Goal: Task Accomplishment & Management: Use online tool/utility

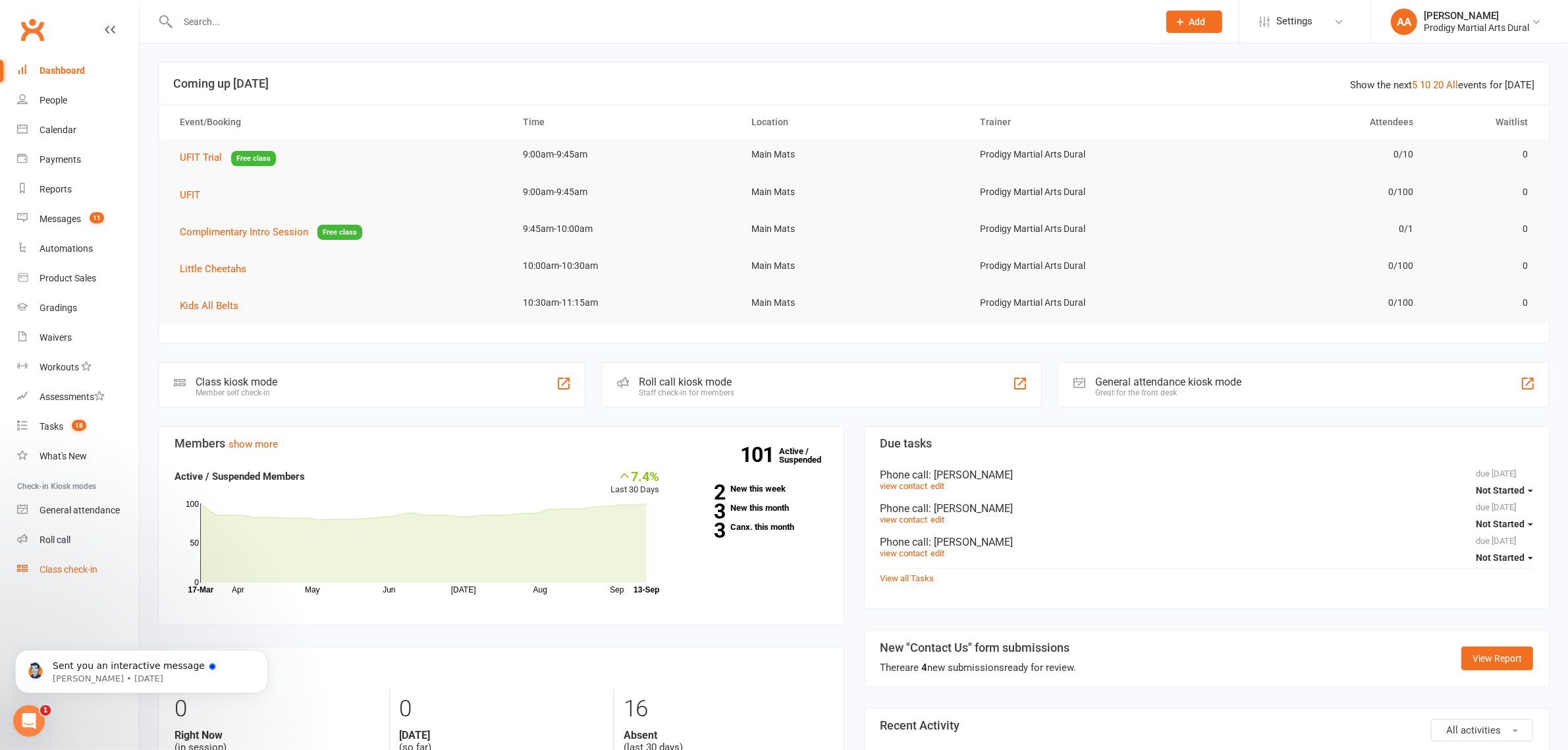
click at [88, 575] on div "Class check-in" at bounding box center [68, 568] width 58 height 10
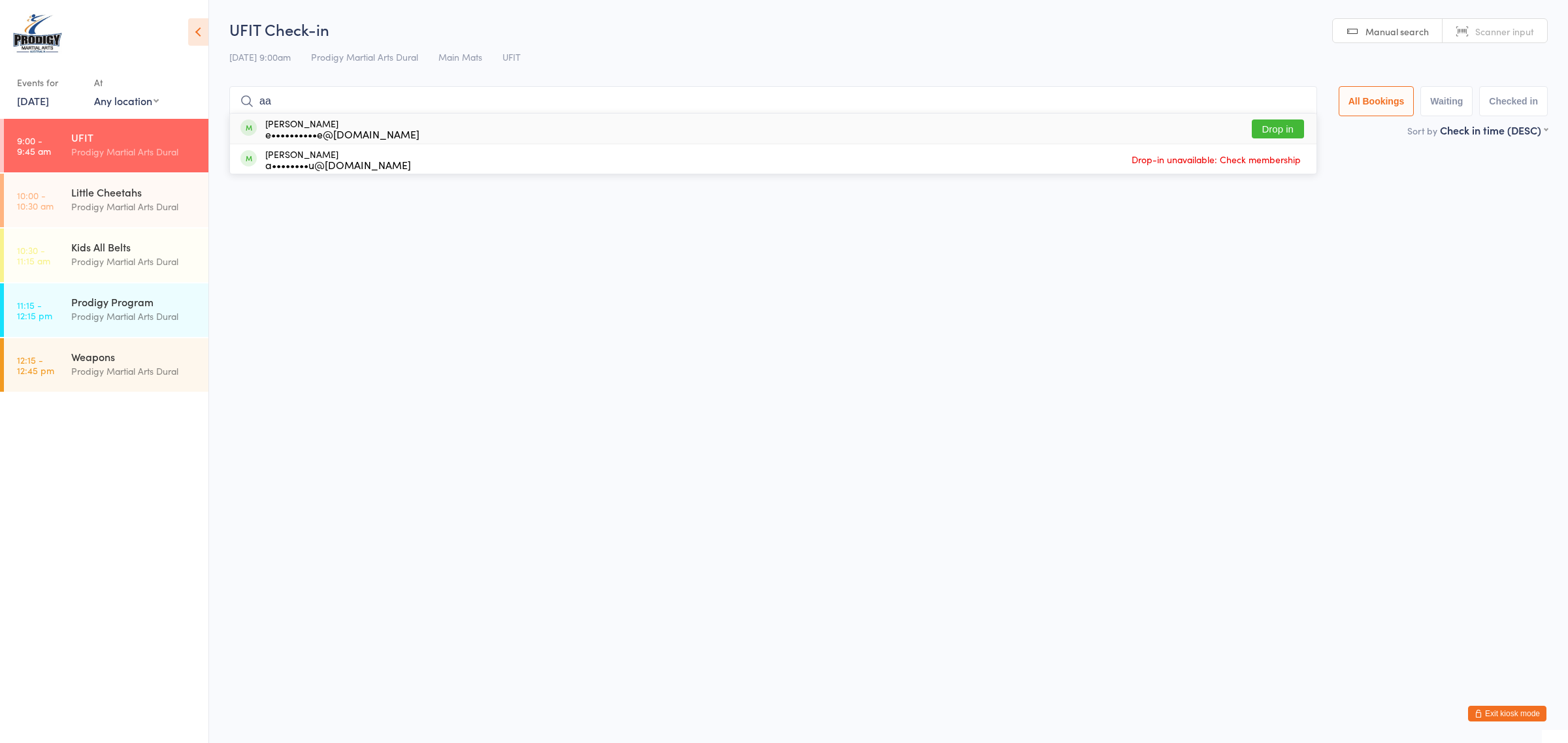
type input "a"
type input "jordan"
click at [354, 128] on div "a••••••••••g@hotmail.com" at bounding box center [343, 133] width 155 height 10
click at [262, 112] on input "aaron" at bounding box center [770, 101] width 1082 height 30
click at [273, 108] on input "aaron" at bounding box center [770, 101] width 1082 height 30
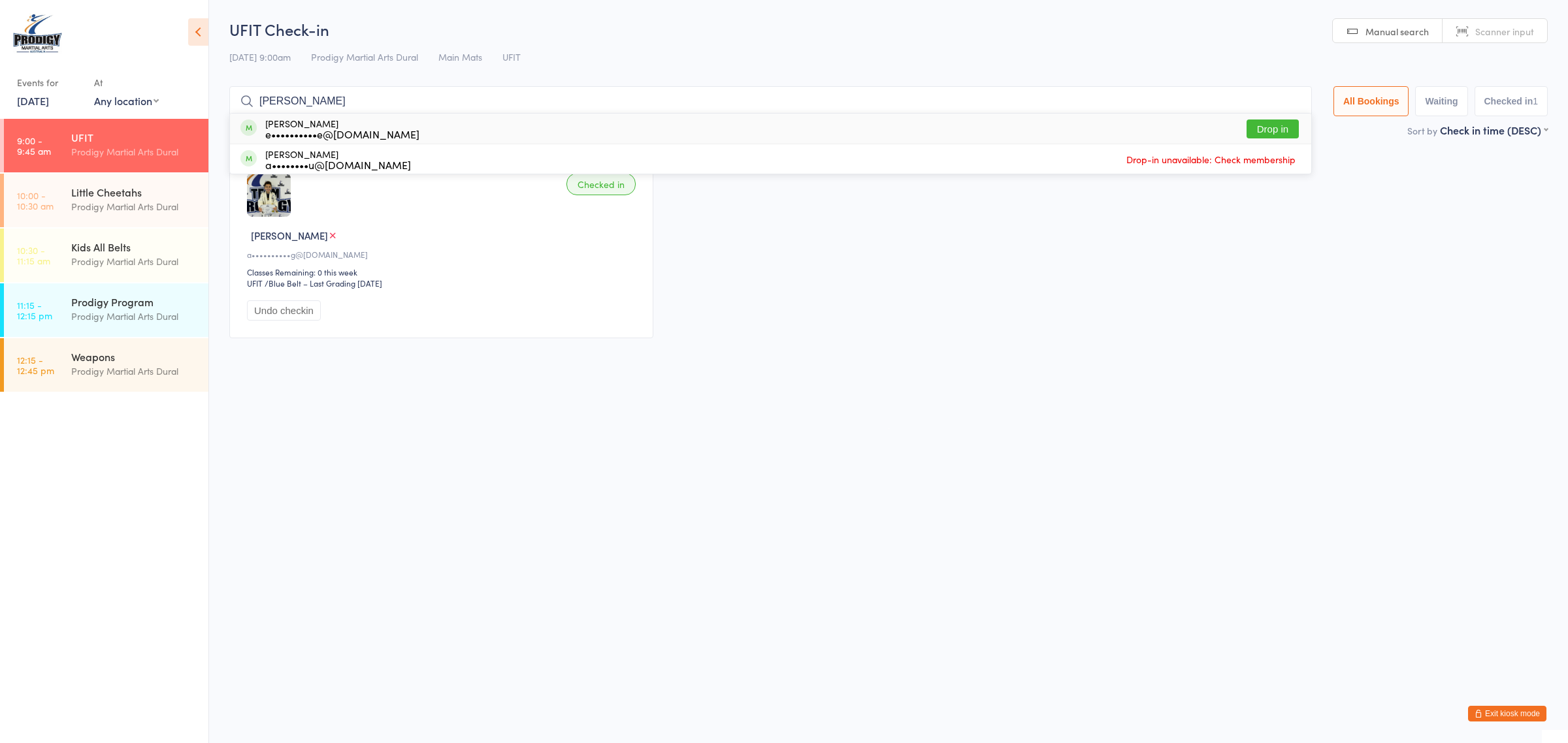
click at [273, 108] on input "aaron" at bounding box center [770, 101] width 1082 height 30
type input "aron"
click at [1260, 129] on button "Drop in" at bounding box center [1272, 128] width 53 height 19
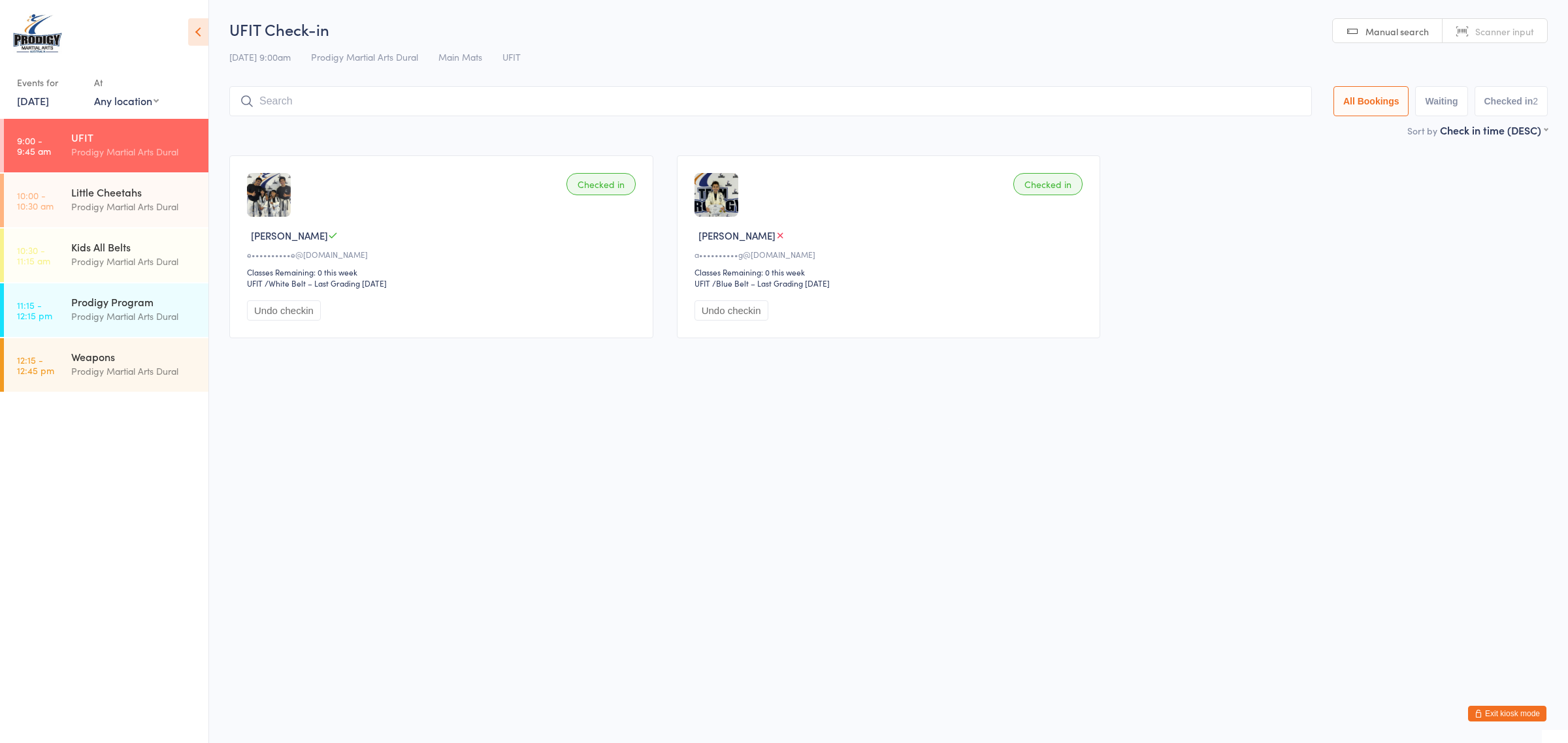
click at [1498, 713] on button "Exit kiosk mode" at bounding box center [1506, 713] width 78 height 16
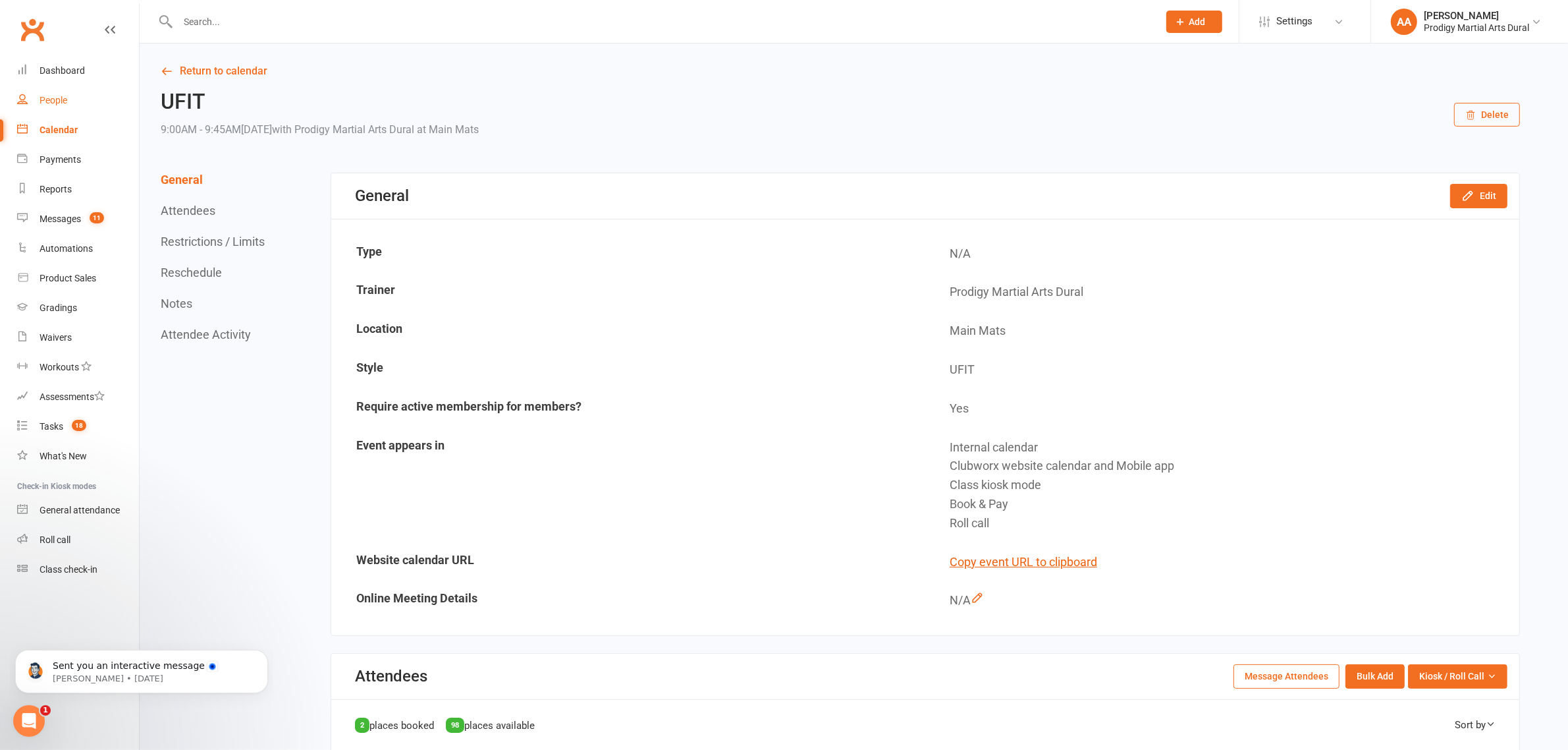
click at [66, 103] on div "People" at bounding box center [53, 100] width 28 height 10
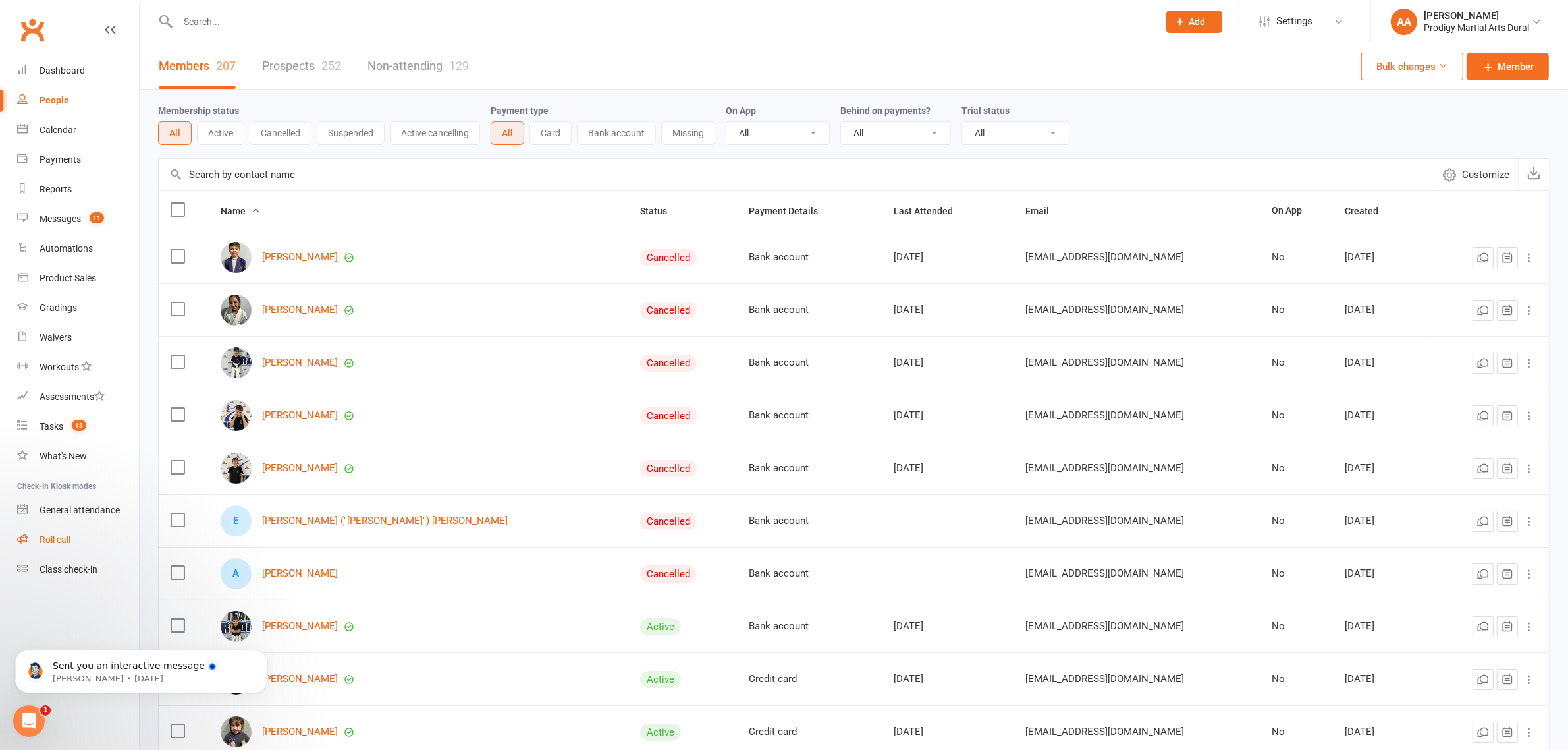
click at [80, 545] on link "Roll call" at bounding box center [77, 540] width 122 height 30
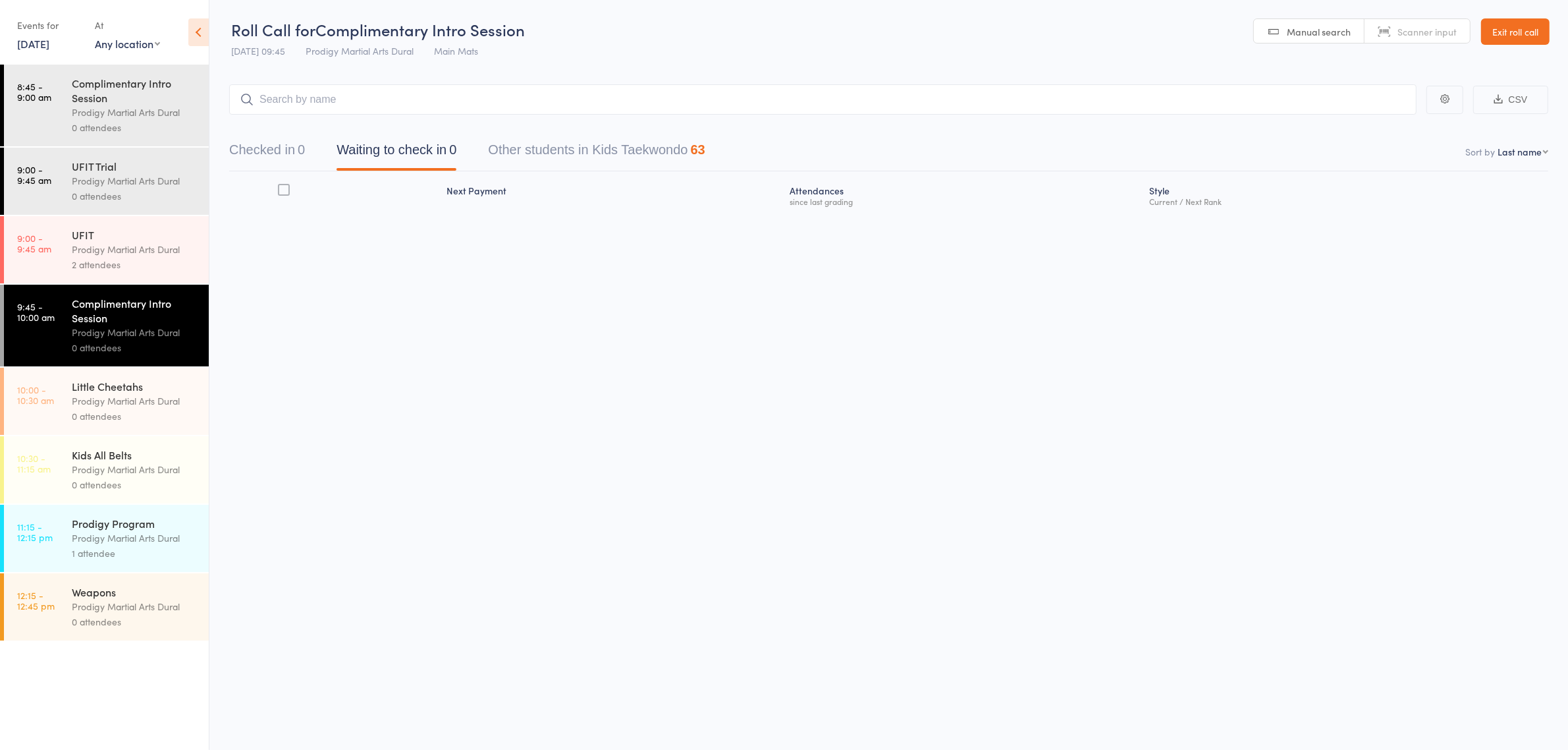
click at [13, 427] on link "10:00 - 10:30 am Little Cheetahs Prodigy Martial Arts Dural 0 attendees" at bounding box center [106, 402] width 205 height 67
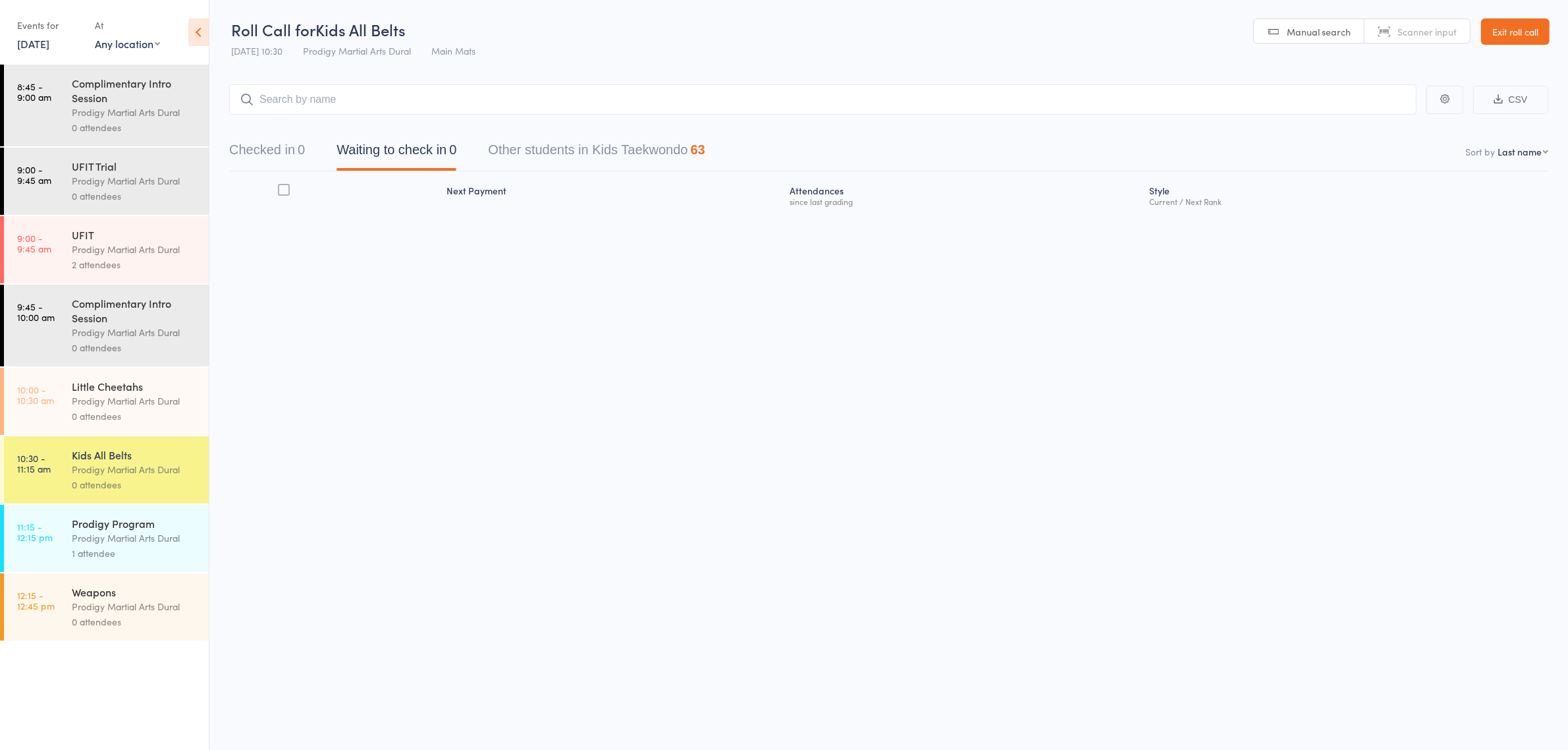
click at [1502, 37] on link "Exit roll call" at bounding box center [1516, 32] width 69 height 26
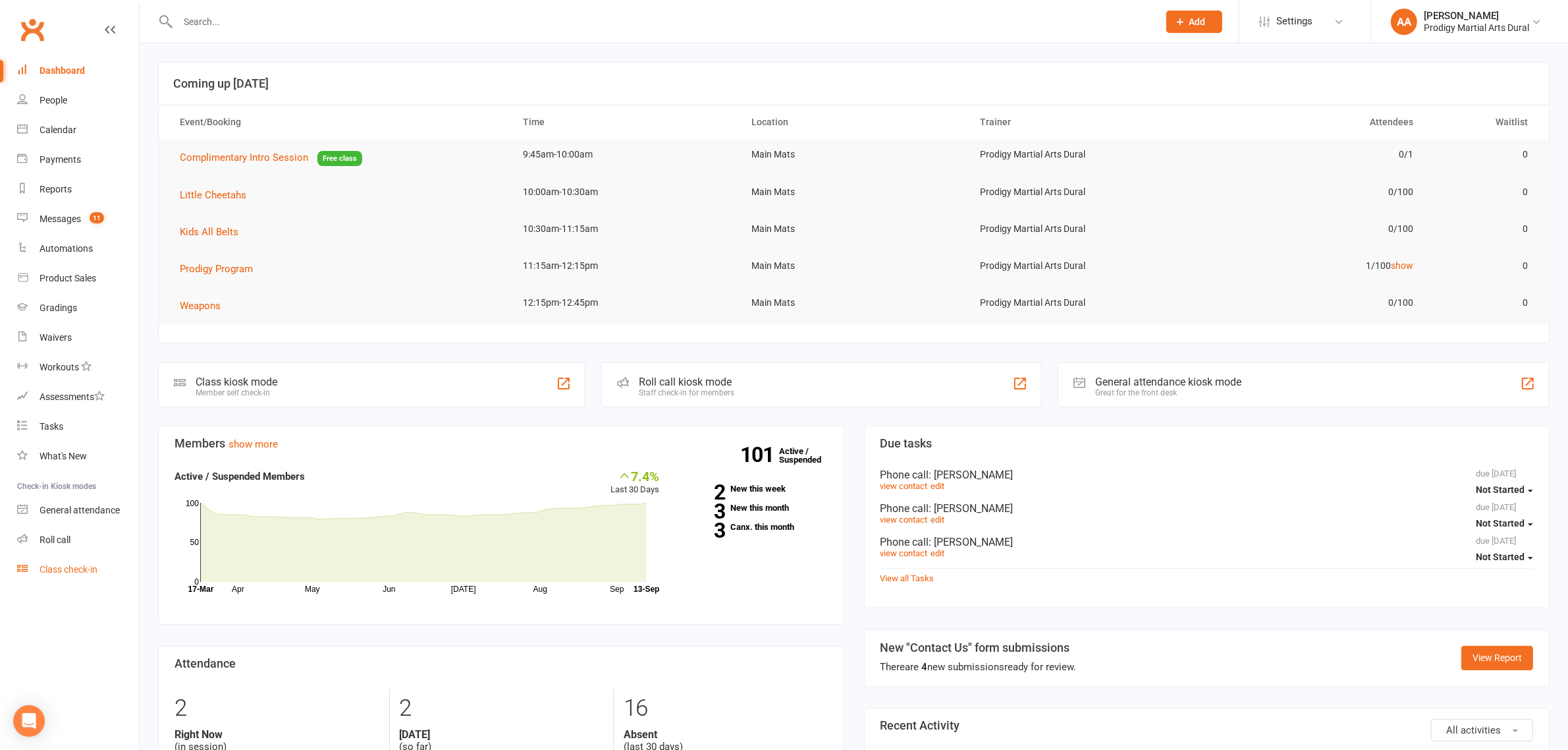
click at [67, 568] on div "Class check-in" at bounding box center [68, 568] width 58 height 10
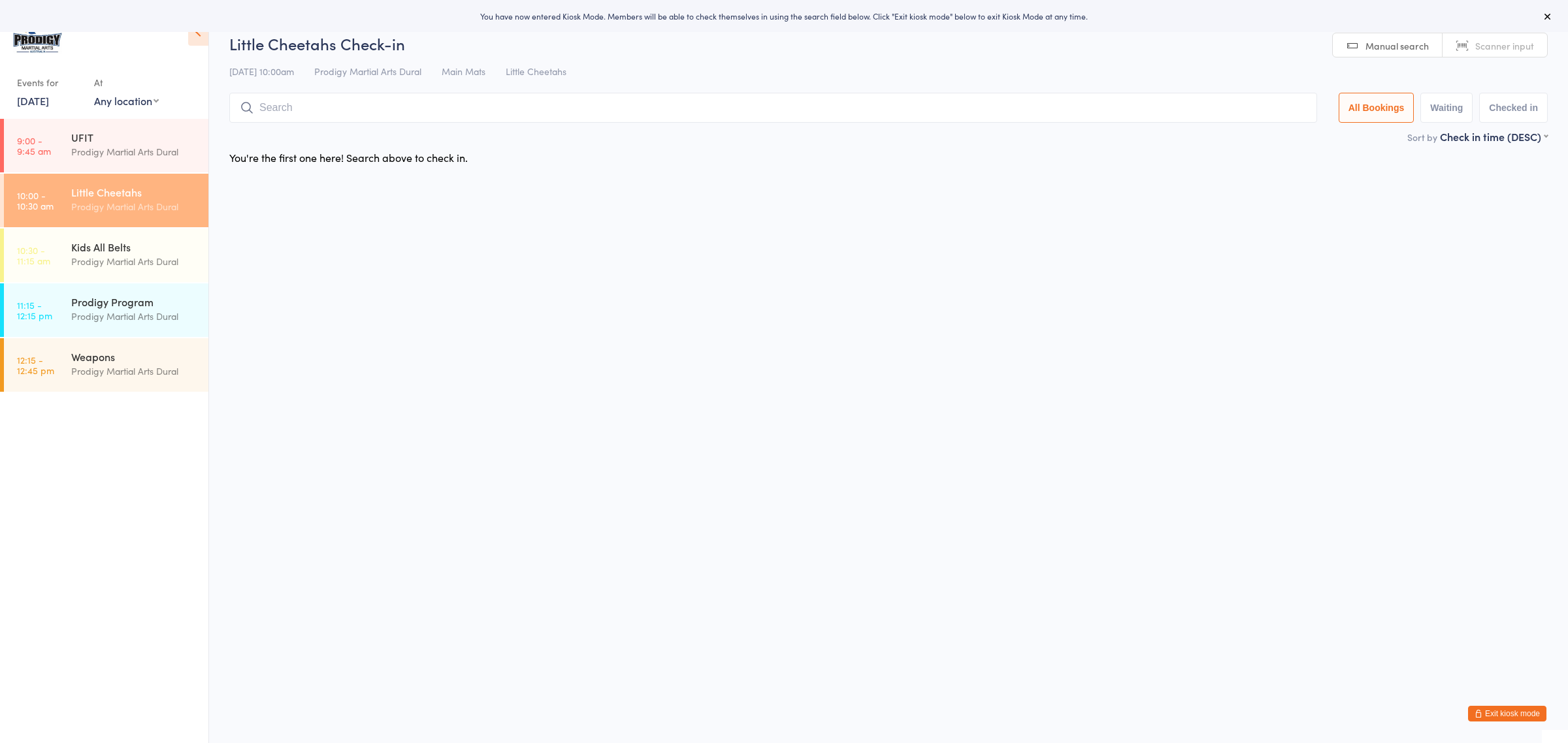
click at [1519, 711] on button "Exit kiosk mode" at bounding box center [1506, 713] width 78 height 16
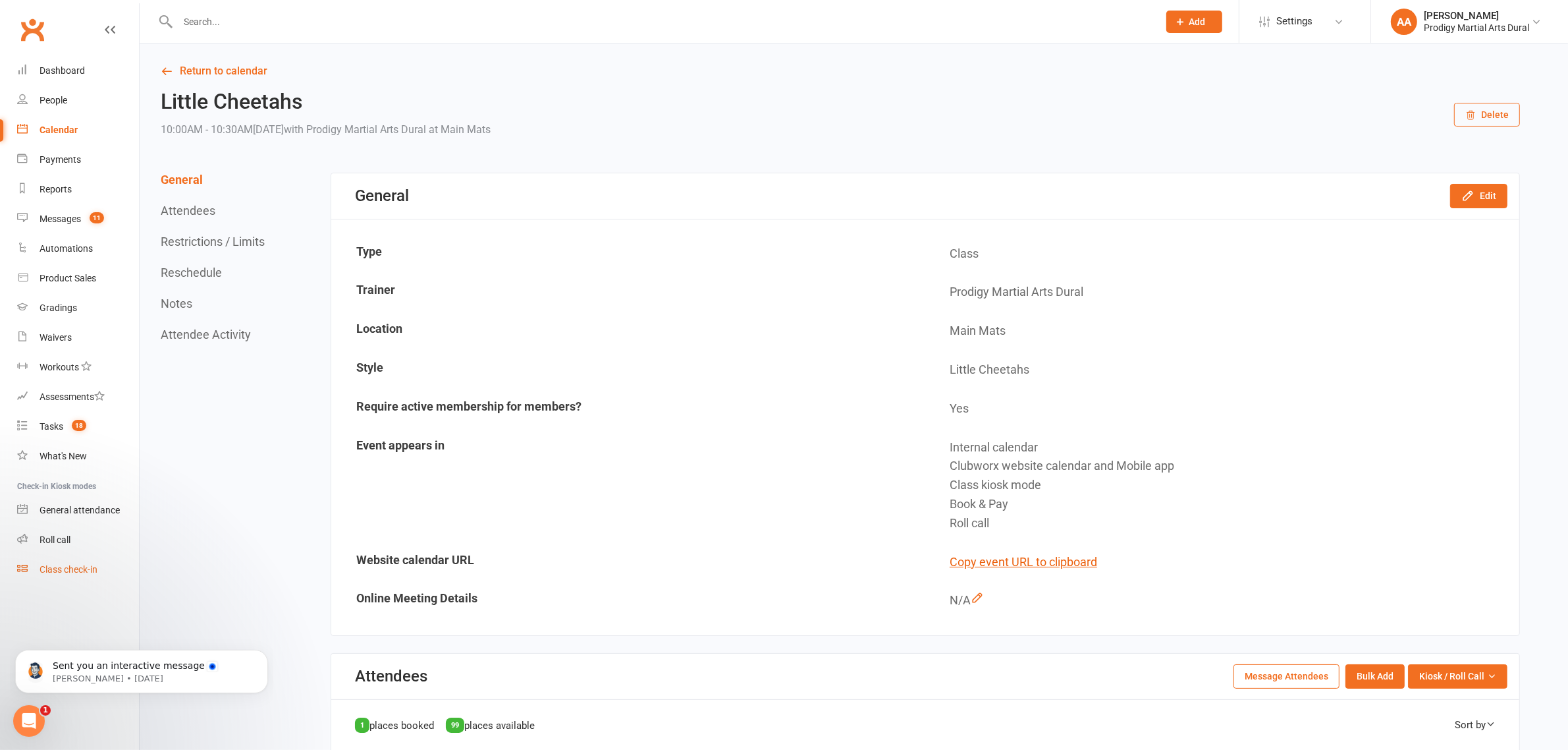
click at [63, 557] on link "Class check-in" at bounding box center [77, 570] width 122 height 30
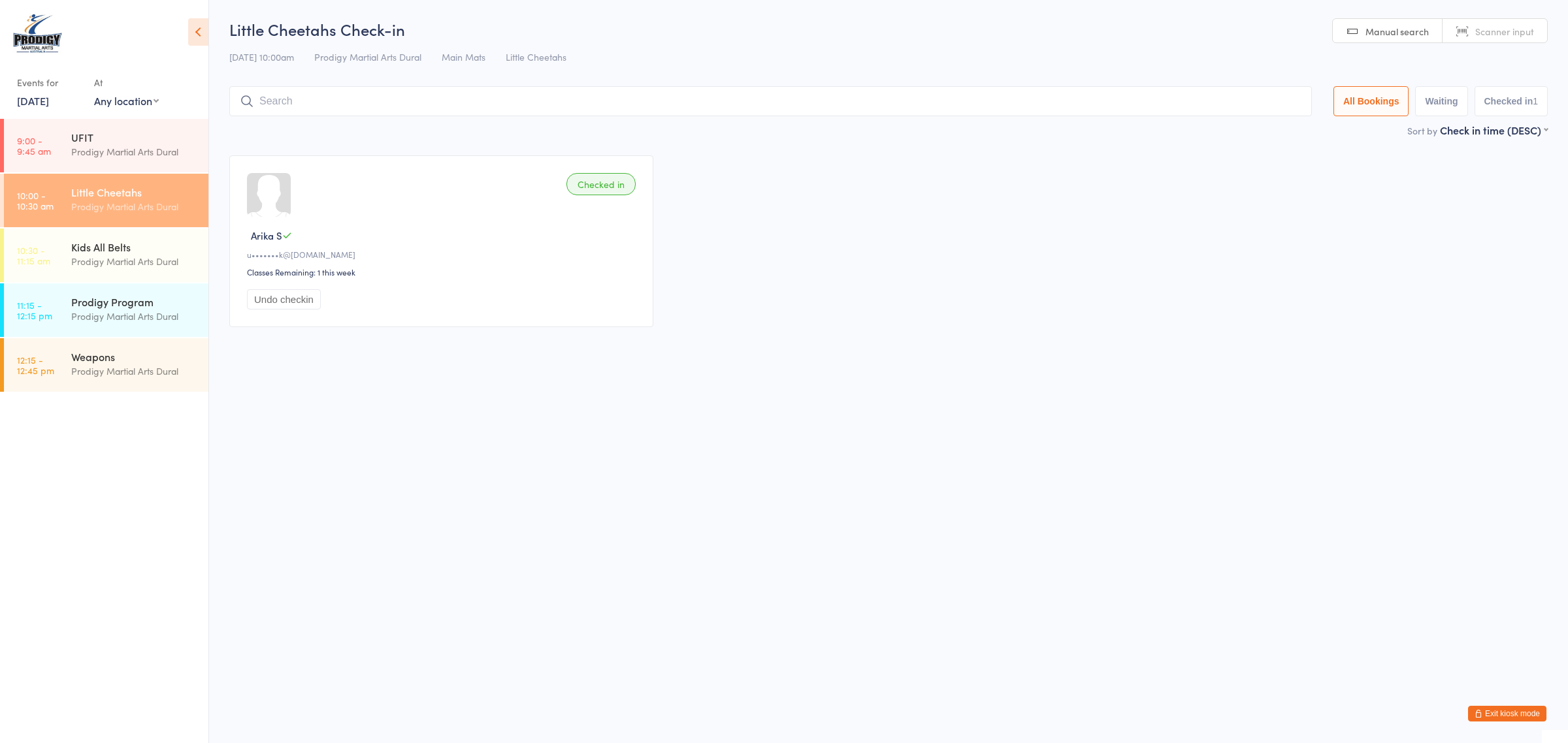
click at [144, 190] on div "Little Cheetahs" at bounding box center [134, 192] width 127 height 15
click at [51, 146] on link "9:00 - 9:45 am UFIT Prodigy Martial Arts Dural" at bounding box center [105, 146] width 204 height 54
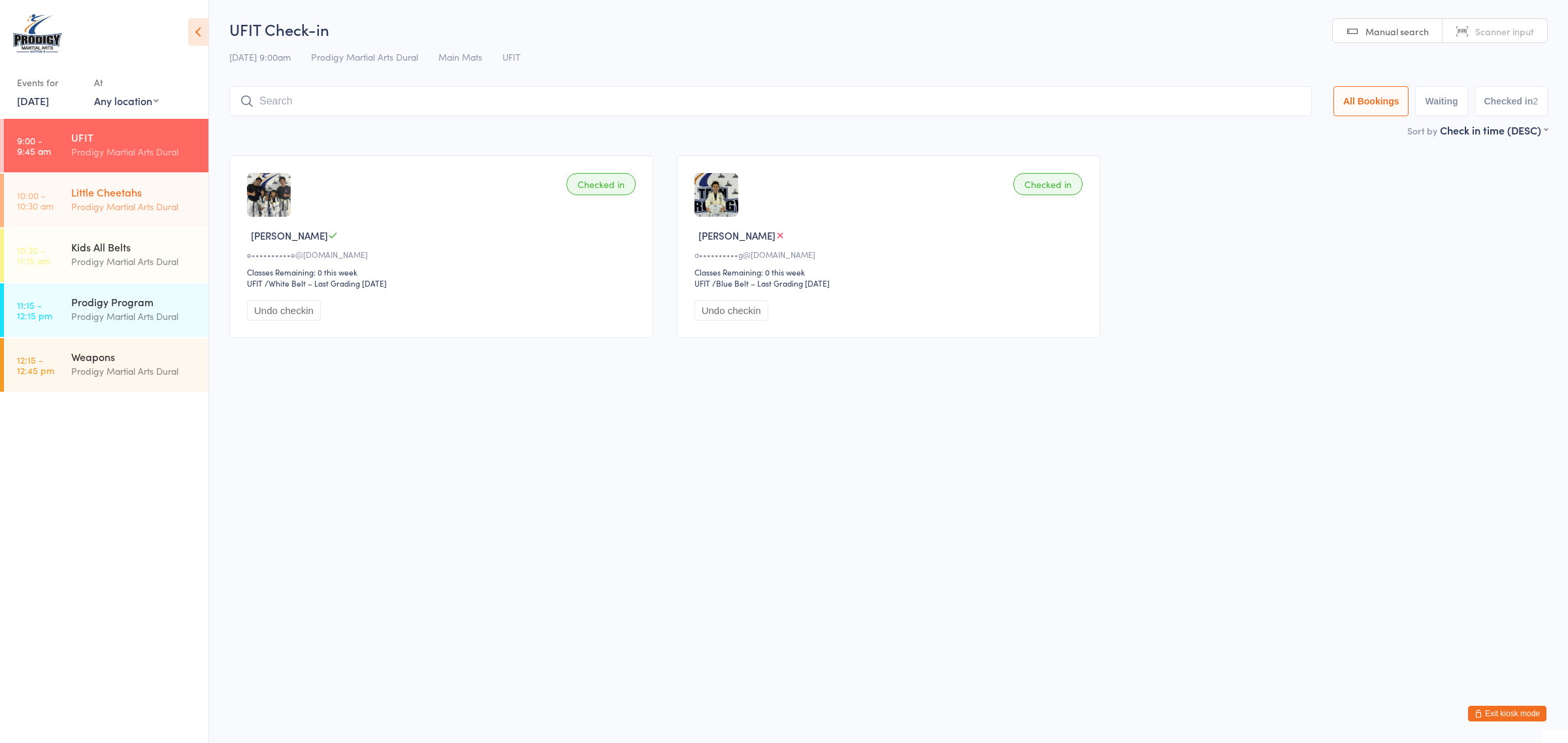
click at [68, 191] on link "10:00 - 10:30 am Little Cheetahs Prodigy Martial Arts Dural" at bounding box center [105, 200] width 204 height 54
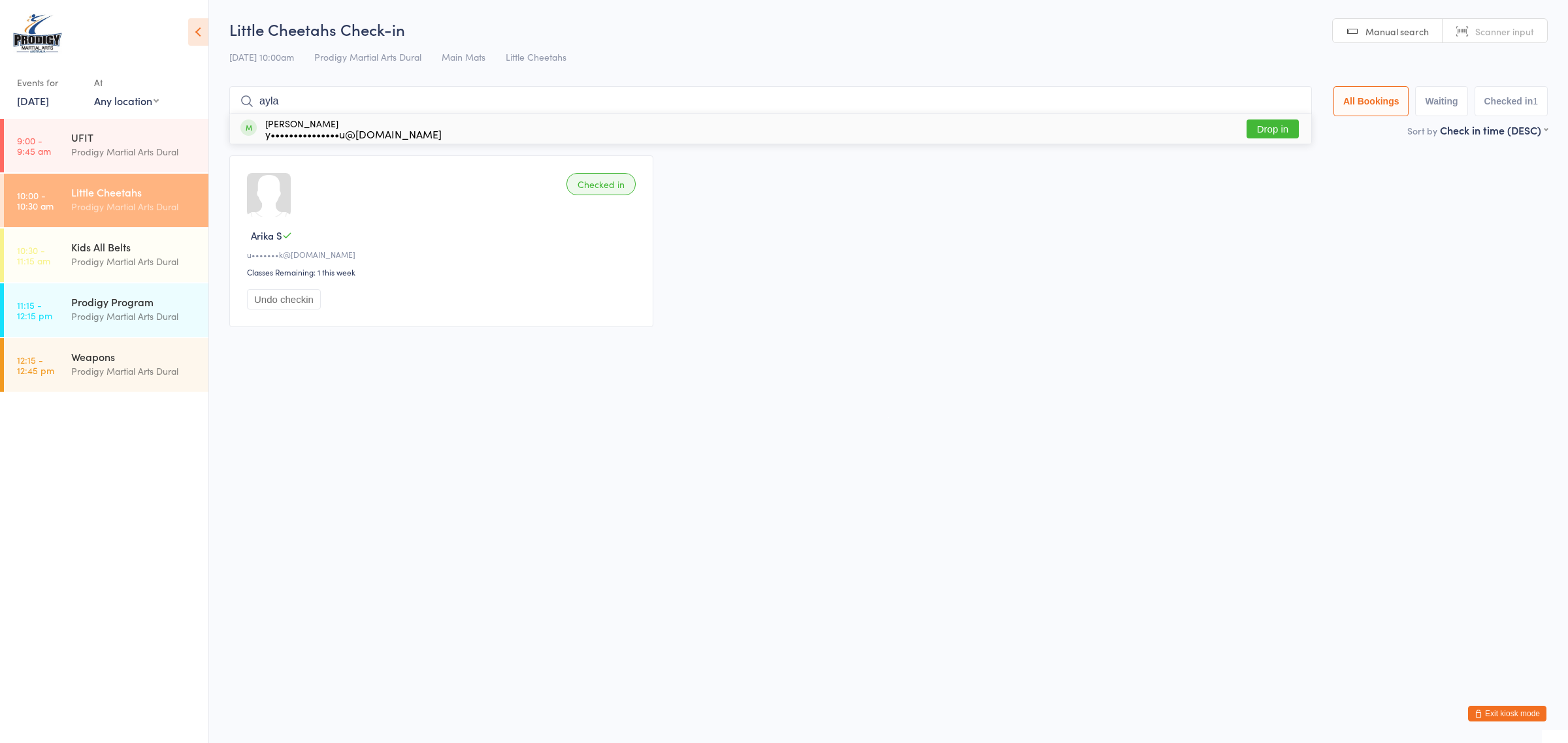
type input "ayla"
click at [1254, 132] on button "Drop in" at bounding box center [1272, 128] width 53 height 19
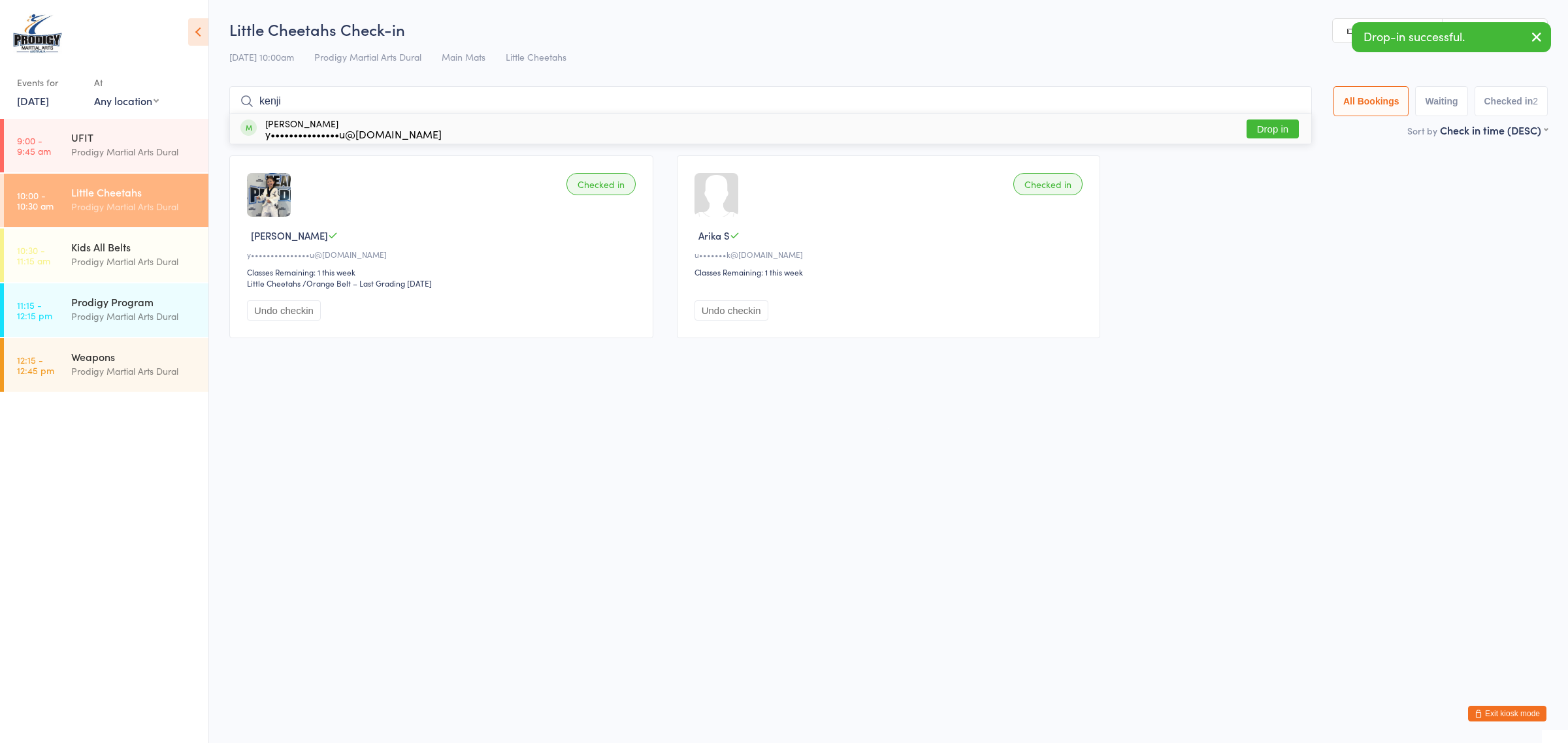
type input "kenji"
click at [1268, 128] on button "Drop in" at bounding box center [1272, 128] width 53 height 19
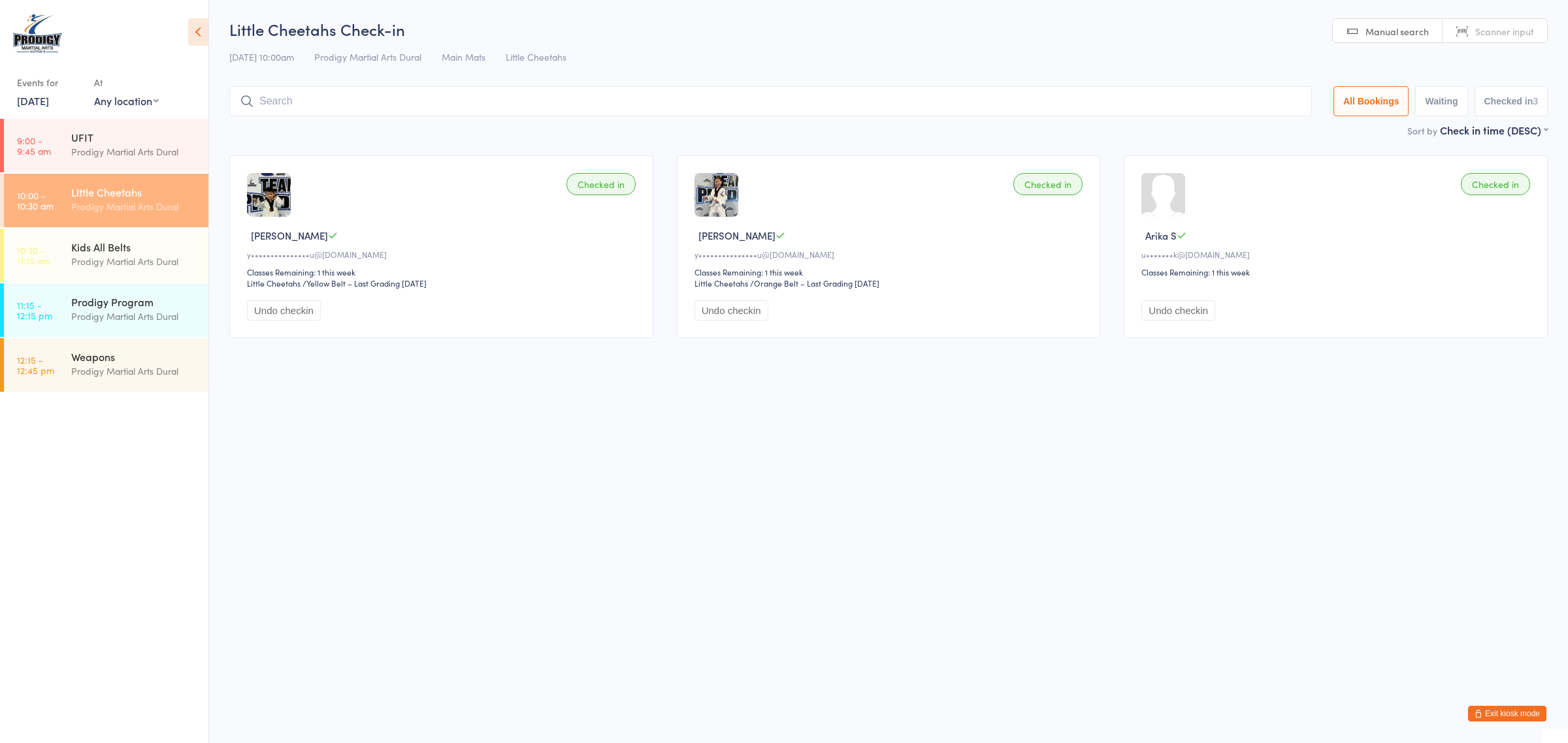
type input "b"
type input "levi"
click at [1269, 132] on button "Drop in" at bounding box center [1272, 128] width 53 height 19
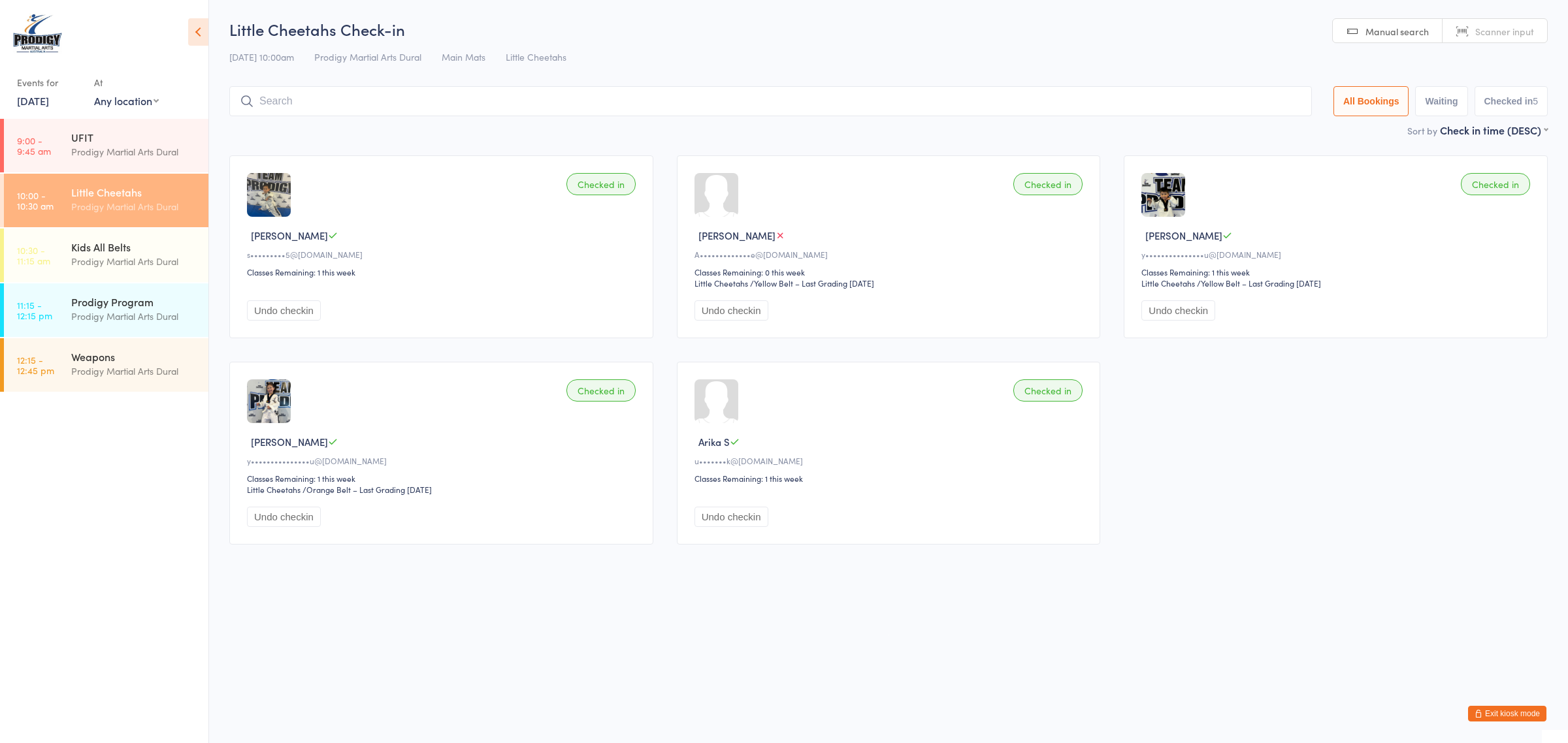
click at [751, 398] on div "Checked in Arika S u•••••••k@[DOMAIN_NAME] Classes Remaining: 1 this week Undo …" at bounding box center [888, 453] width 424 height 183
